Goal: Information Seeking & Learning: Learn about a topic

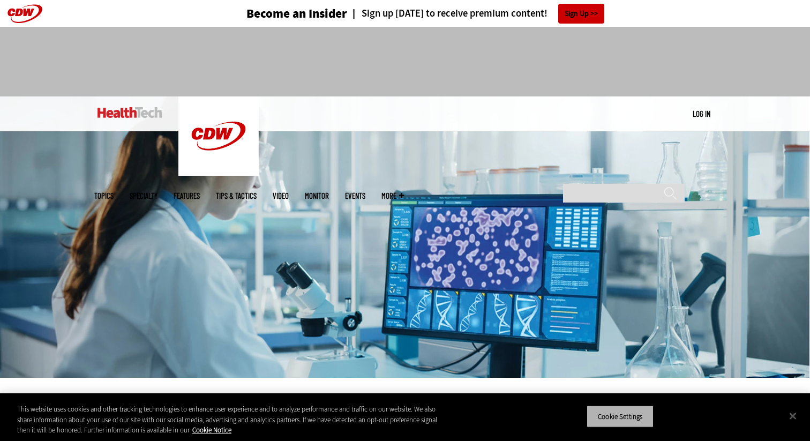
click at [589, 405] on button "Cookie Settings" at bounding box center [620, 416] width 67 height 22
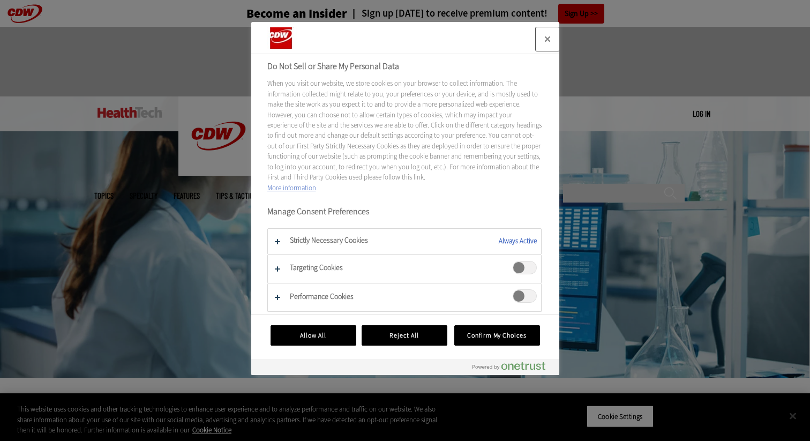
click at [545, 36] on button "Close" at bounding box center [548, 39] width 24 height 24
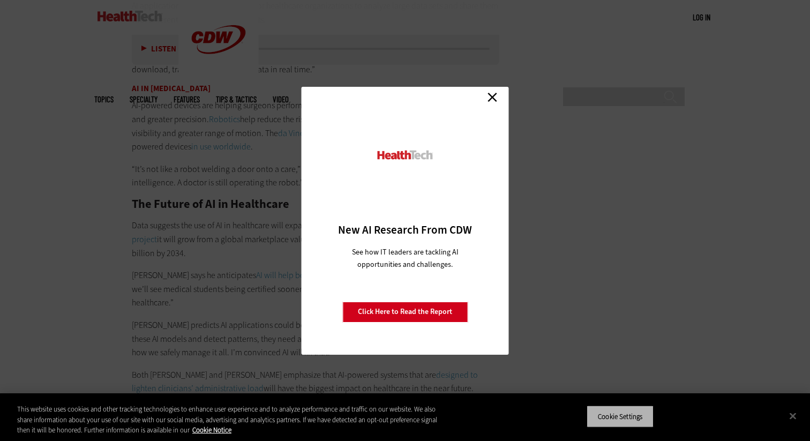
scroll to position [2008, 0]
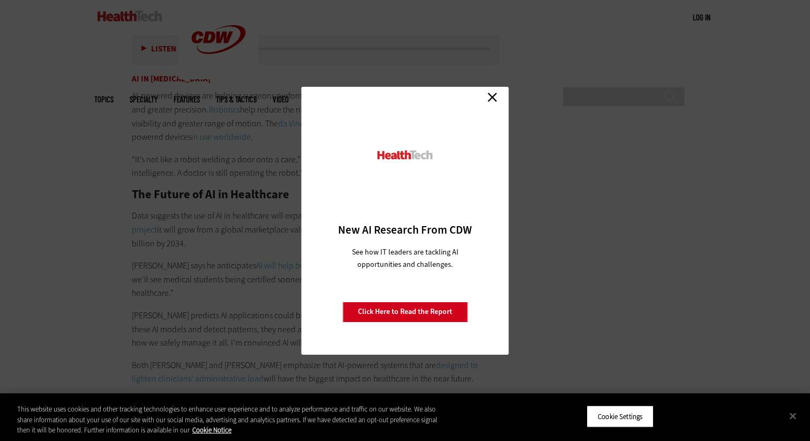
click at [485, 90] on link "Close" at bounding box center [492, 97] width 16 height 16
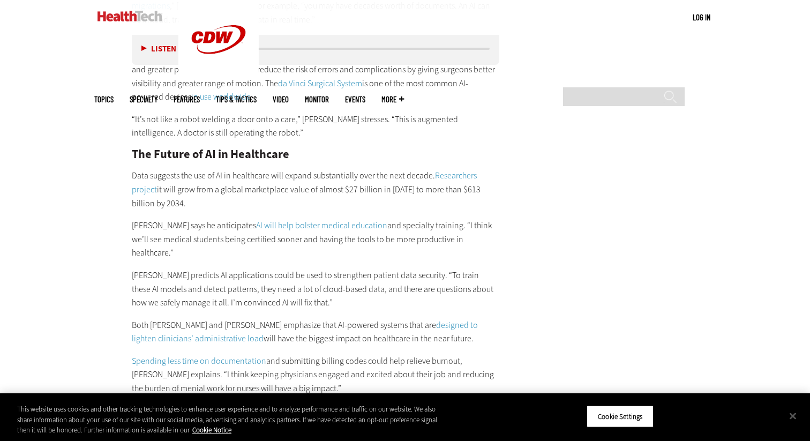
scroll to position [2052, 0]
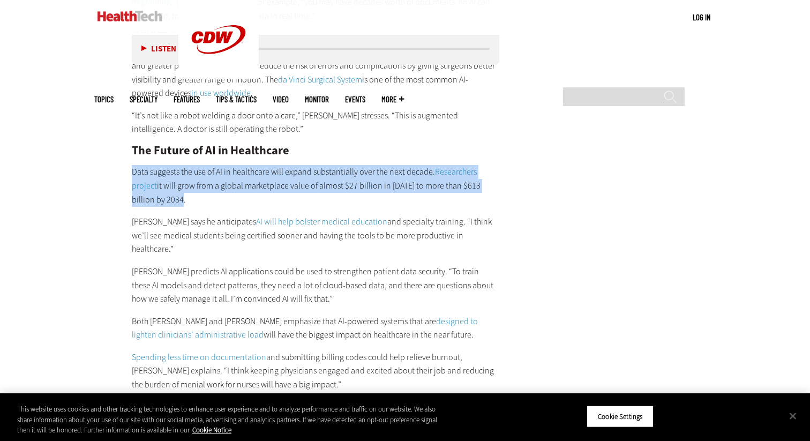
drag, startPoint x: 132, startPoint y: 143, endPoint x: 165, endPoint y: 171, distance: 42.9
click at [165, 171] on p "Data suggests the use of AI in healthcare will expand substantially over the ne…" at bounding box center [315, 185] width 367 height 41
copy p "Data suggests the use of AI in healthcare will expand substantially over the ne…"
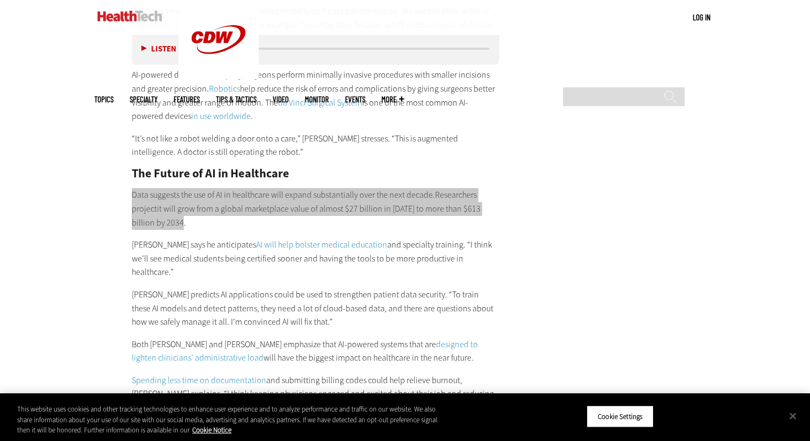
scroll to position [2043, 0]
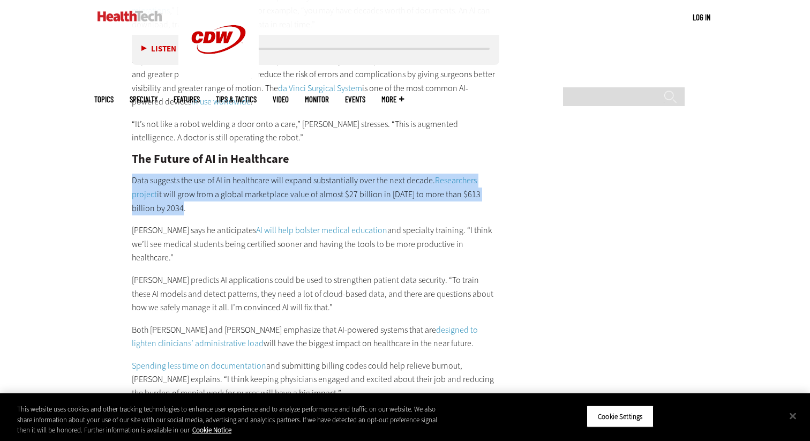
click at [132, 174] on p "Data suggests the use of AI in healthcare will expand substantially over the ne…" at bounding box center [315, 194] width 367 height 41
drag, startPoint x: 132, startPoint y: 152, endPoint x: 177, endPoint y: 185, distance: 55.2
click at [177, 185] on p "Data suggests the use of AI in healthcare will expand substantially over the ne…" at bounding box center [315, 194] width 367 height 41
copy p "Data suggests the use of AI in healthcare will expand substantially over the ne…"
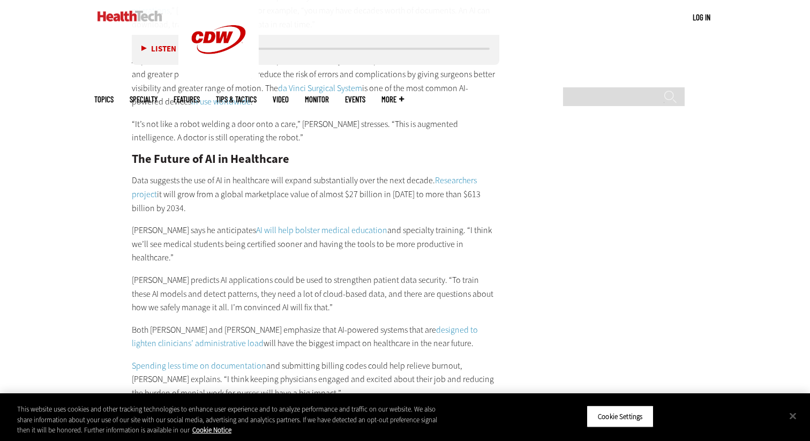
click at [189, 176] on p "Data suggests the use of AI in healthcare will expand substantially over the ne…" at bounding box center [315, 194] width 367 height 41
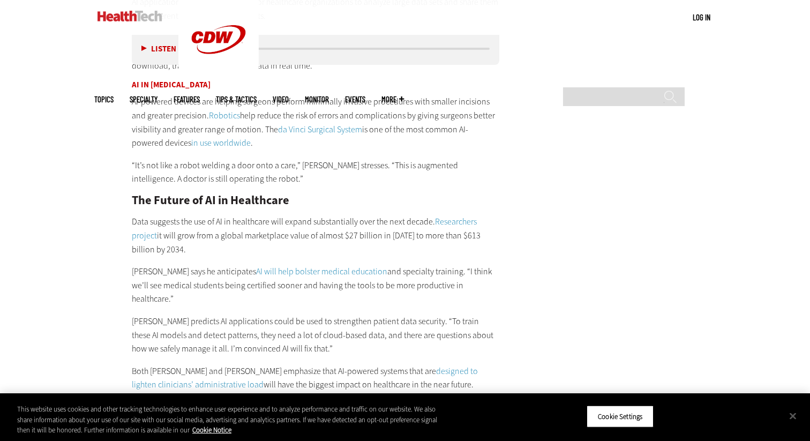
scroll to position [2005, 0]
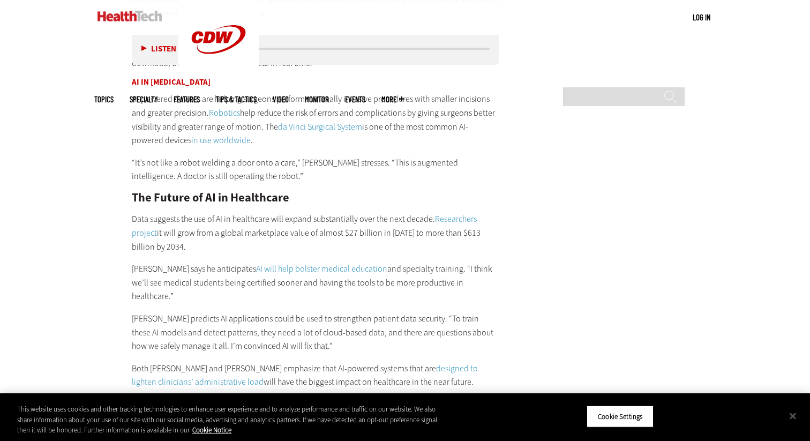
drag, startPoint x: 131, startPoint y: 239, endPoint x: 500, endPoint y: 259, distance: 370.1
copy p "Warrelmann says he anticipates AI will help bolster medical education and speci…"
click at [199, 212] on p "Data suggests the use of AI in healthcare will expand substantially over the ne…" at bounding box center [315, 232] width 367 height 41
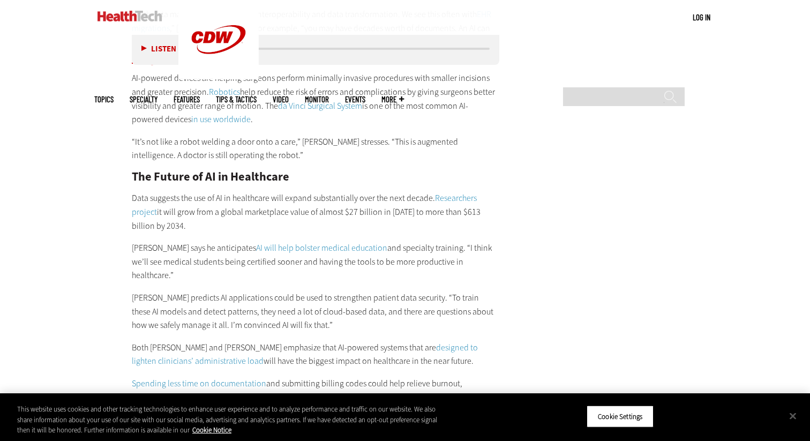
scroll to position [2025, 0]
click at [409, 342] on link "designed to lighten clinicians’ administrative load" at bounding box center [305, 354] width 346 height 25
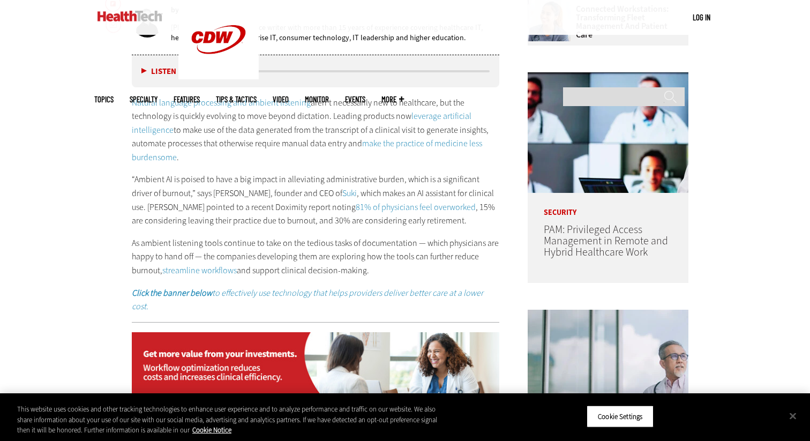
scroll to position [563, 0]
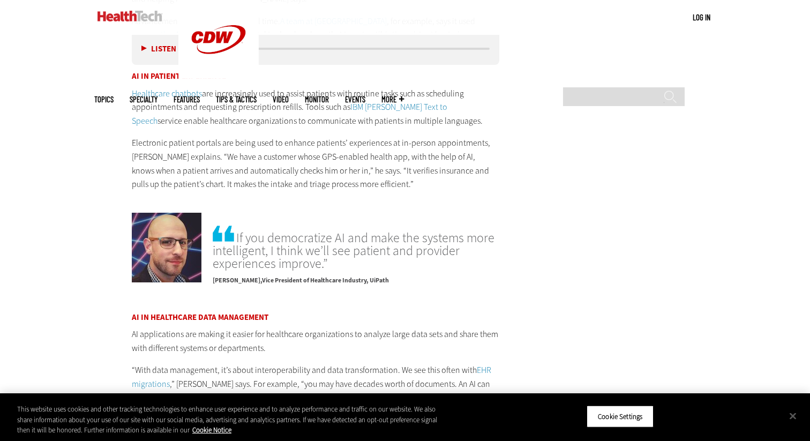
scroll to position [1666, 0]
